Goal: Task Accomplishment & Management: Manage account settings

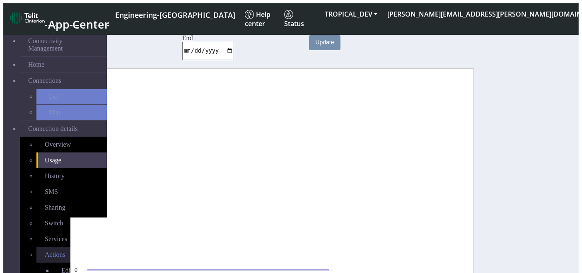
click at [57, 247] on link "Actions" at bounding box center [71, 255] width 70 height 16
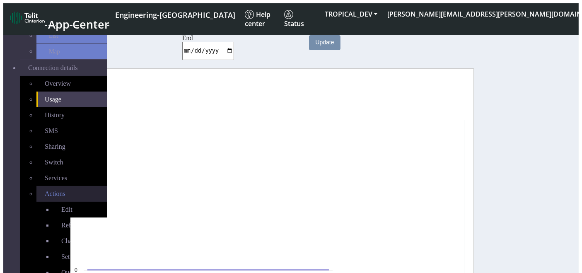
scroll to position [72, 0]
click at [61, 237] on span "Change status" at bounding box center [79, 240] width 37 height 7
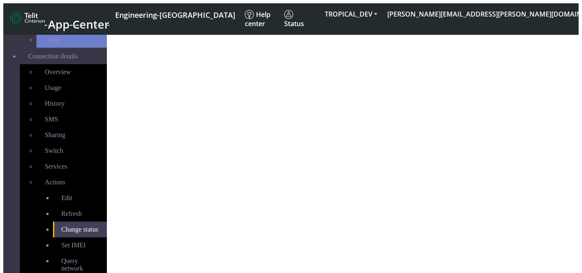
select select "activated"
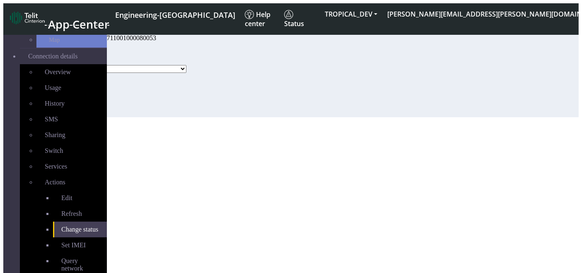
click at [186, 73] on select "Activated Deactivated Blocked" at bounding box center [127, 69] width 119 height 8
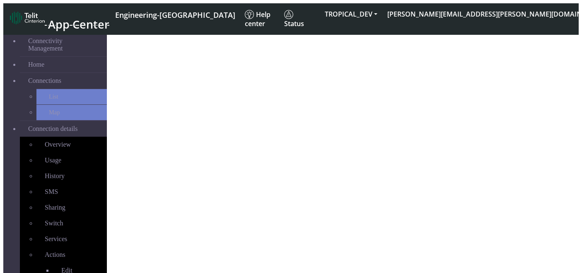
select select "activated"
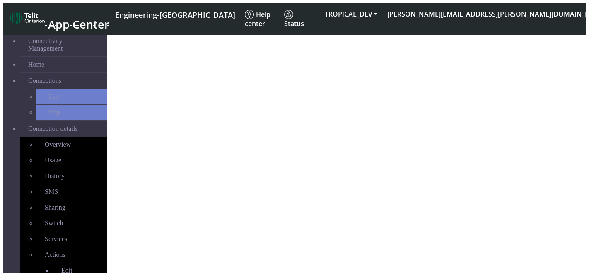
select select "activated"
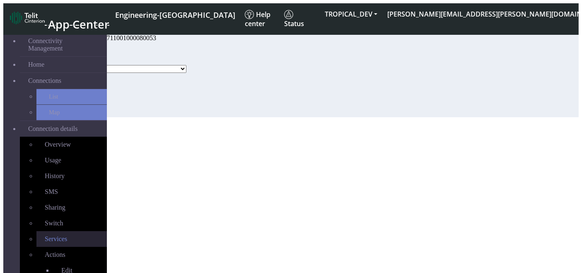
scroll to position [61, 0]
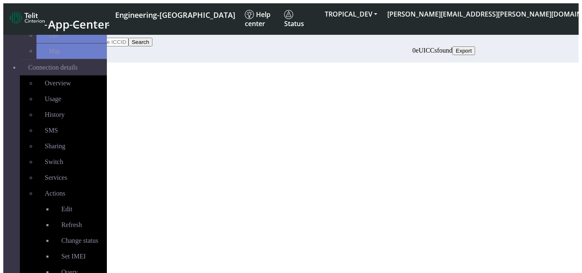
scroll to position [99, 0]
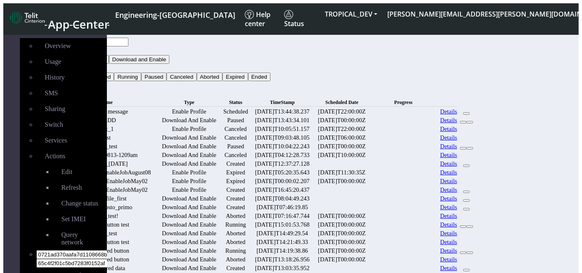
click at [128, 38] on input "text" at bounding box center [91, 42] width 73 height 9
click at [74, 46] on button "Type" at bounding box center [64, 50] width 19 height 9
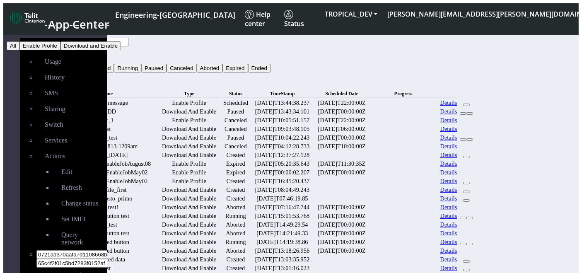
click at [266, 81] on div "Bulk Operations" at bounding box center [265, 84] width 420 height 7
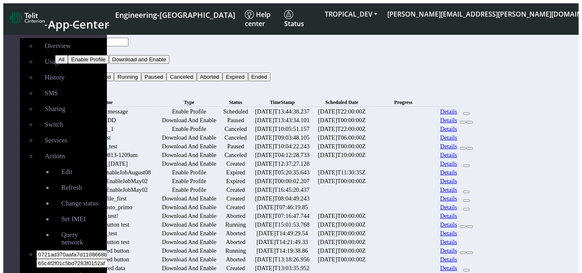
click at [74, 46] on button "Type" at bounding box center [64, 50] width 19 height 9
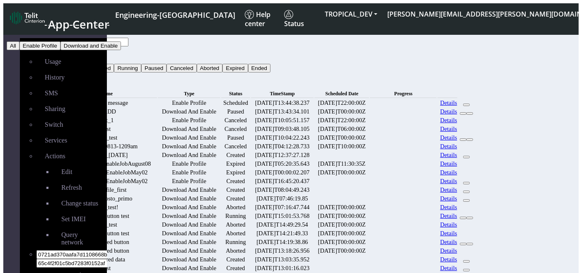
click at [399, 81] on div "Bulk Operations" at bounding box center [265, 84] width 420 height 7
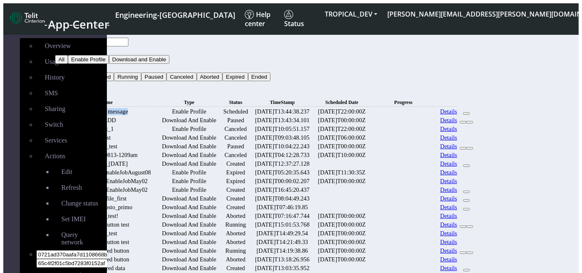
drag, startPoint x: 138, startPoint y: 97, endPoint x: 198, endPoint y: 93, distance: 60.2
click at [157, 108] on td "test flash message" at bounding box center [106, 112] width 101 height 8
click at [128, 38] on input "text" at bounding box center [91, 42] width 73 height 9
drag, startPoint x: 157, startPoint y: 37, endPoint x: 109, endPoint y: 37, distance: 48.9
click at [109, 37] on div "Home.filterBy" at bounding box center [265, 33] width 420 height 7
